Goal: Use online tool/utility: Utilize a website feature to perform a specific function

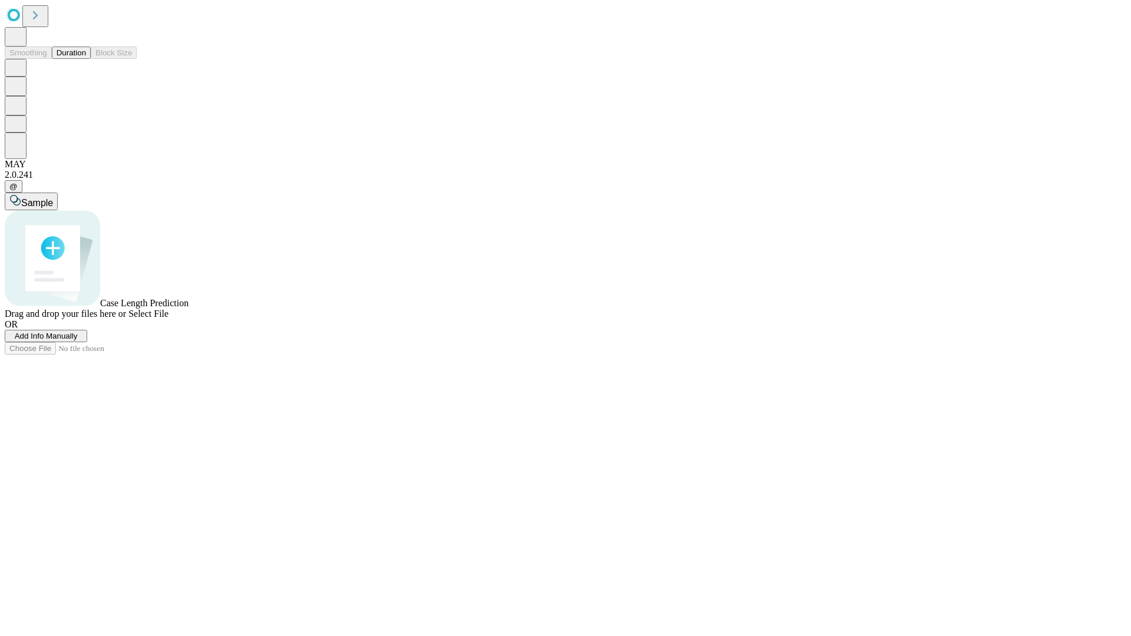
click at [86, 59] on button "Duration" at bounding box center [71, 53] width 39 height 12
click at [78, 340] on span "Add Info Manually" at bounding box center [46, 336] width 63 height 9
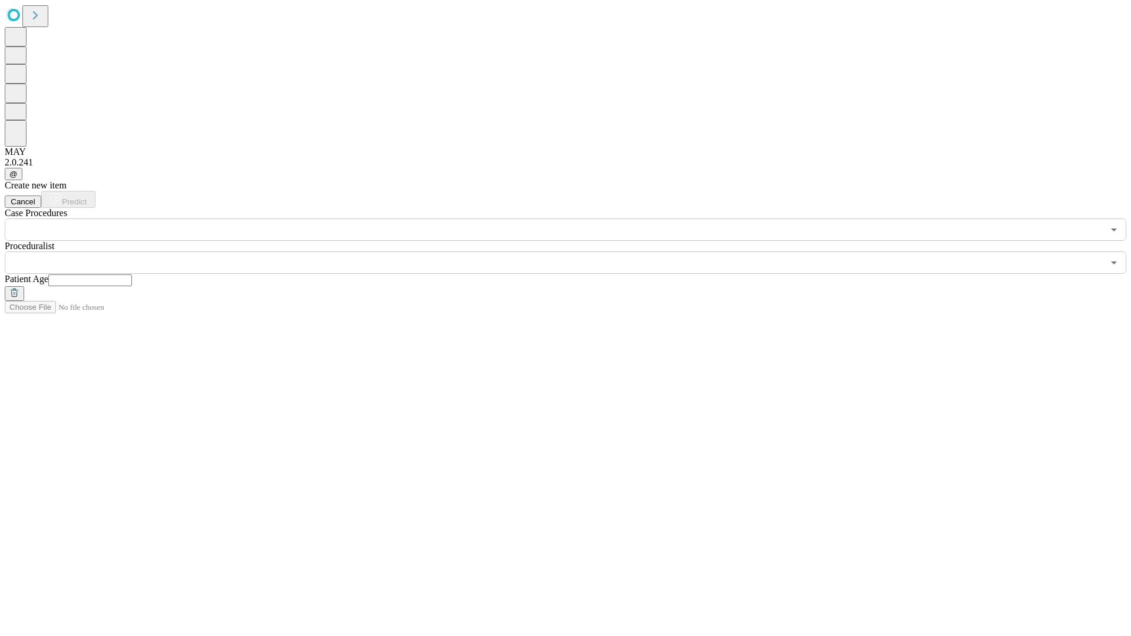
click at [132, 274] on input "text" at bounding box center [90, 280] width 84 height 12
type input "**"
click at [574, 251] on input "text" at bounding box center [554, 262] width 1098 height 22
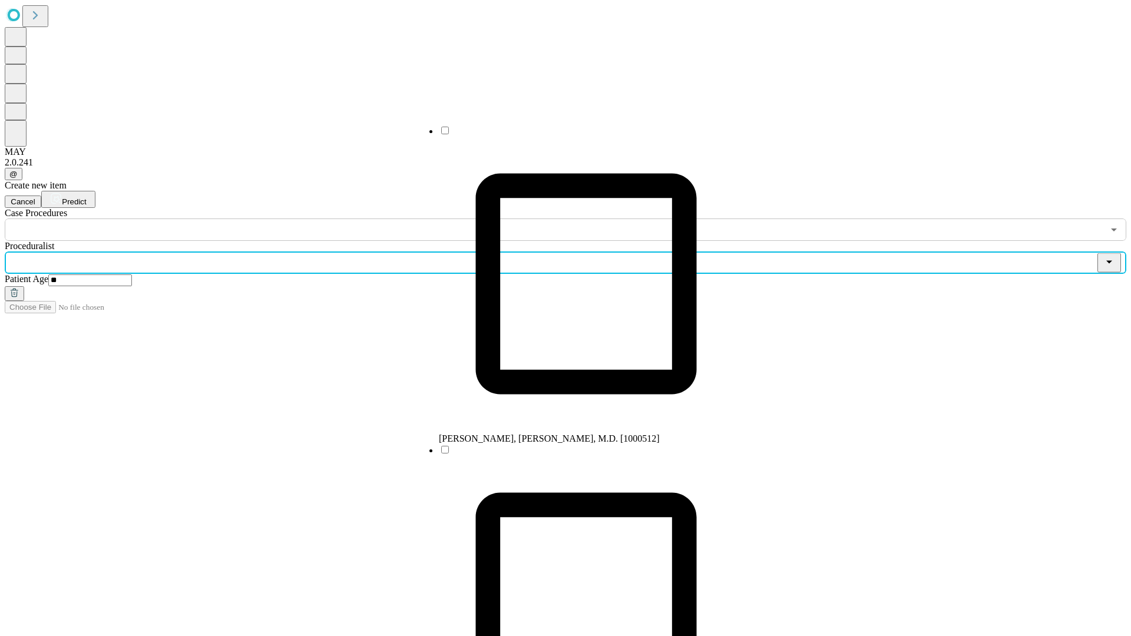
click at [574, 135] on li "[PERSON_NAME], [PERSON_NAME], M.D. [1000512]" at bounding box center [586, 284] width 294 height 319
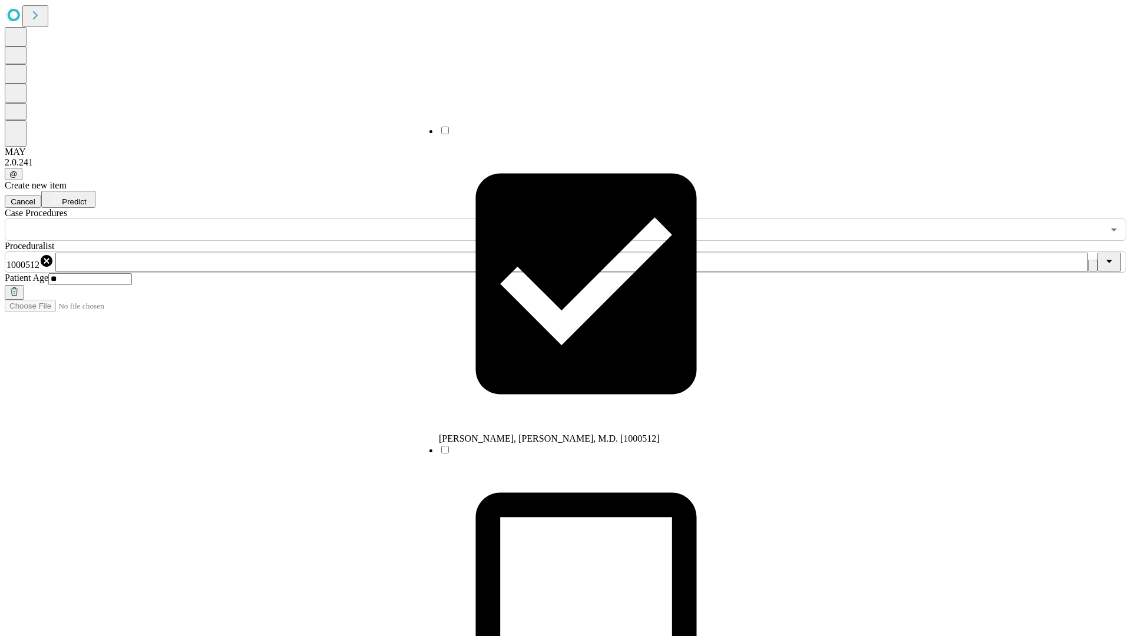
click at [247, 218] on input "text" at bounding box center [554, 229] width 1098 height 22
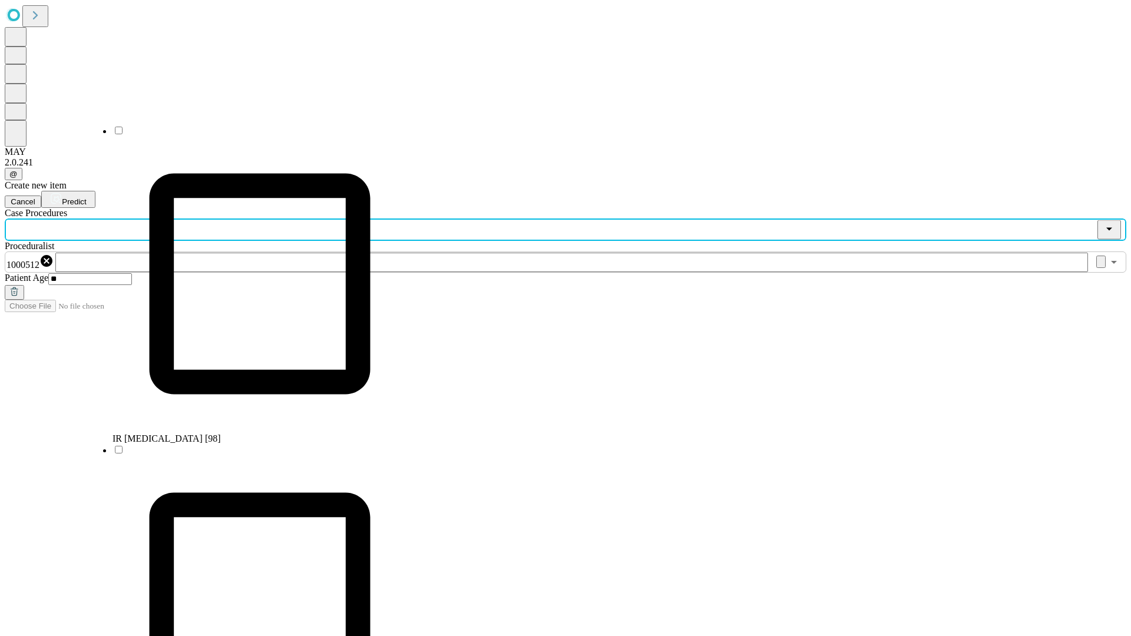
click at [248, 135] on li "IR [MEDICAL_DATA] [98]" at bounding box center [259, 284] width 294 height 319
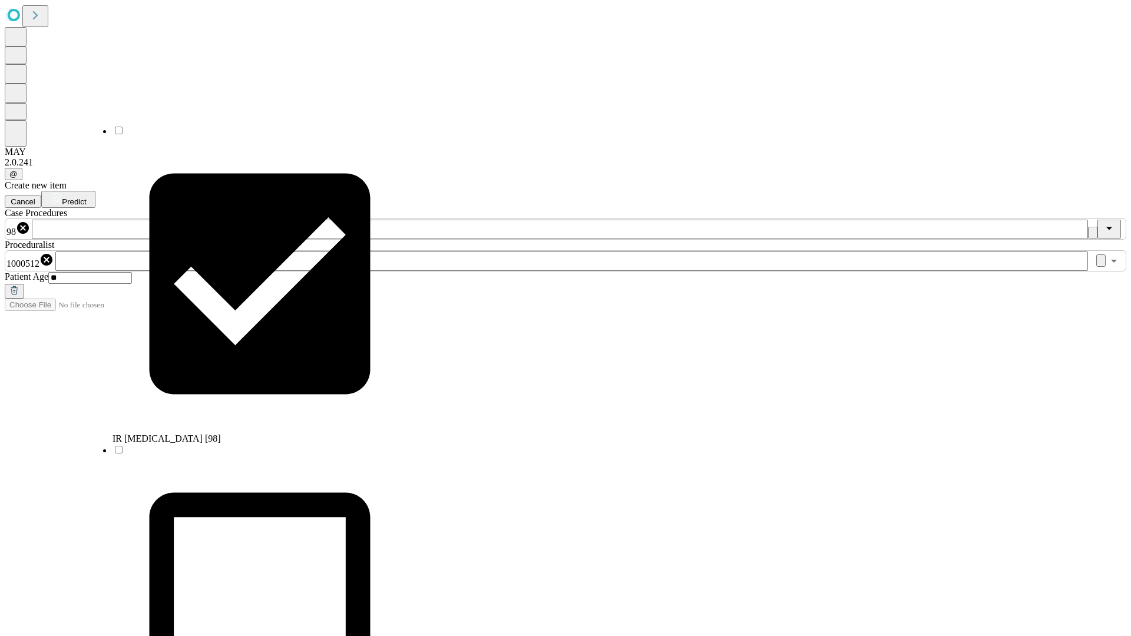
click at [86, 197] on span "Predict" at bounding box center [74, 201] width 24 height 9
